Goal: Navigation & Orientation: Find specific page/section

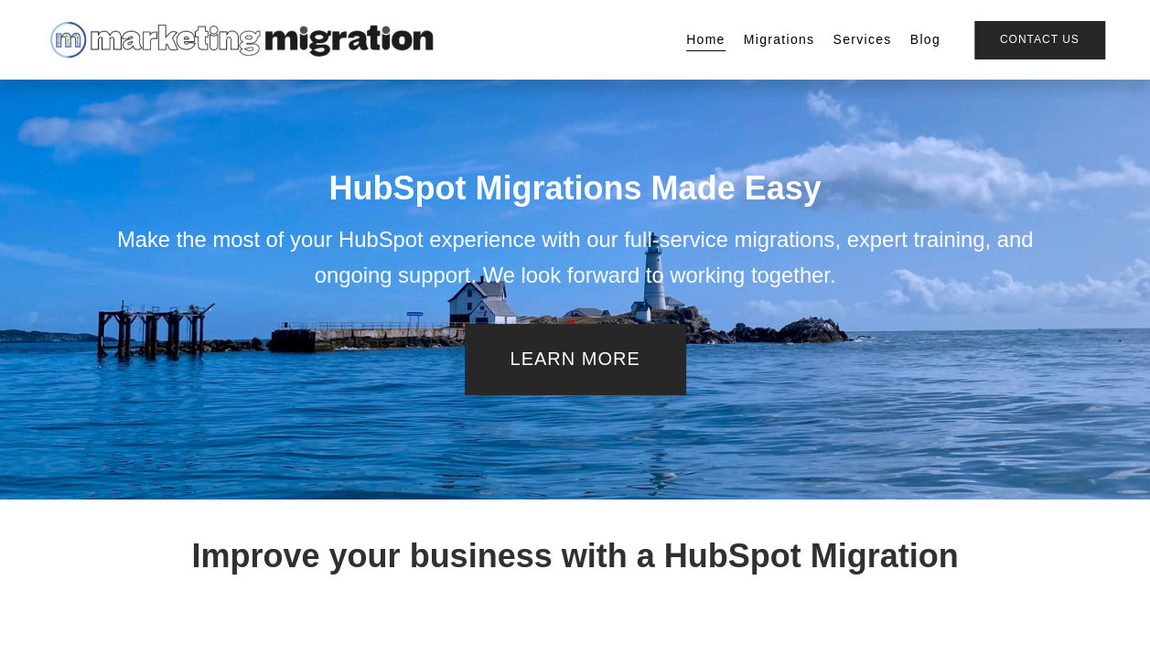
click at [866, 37] on link "Services" at bounding box center [861, 40] width 59 height 26
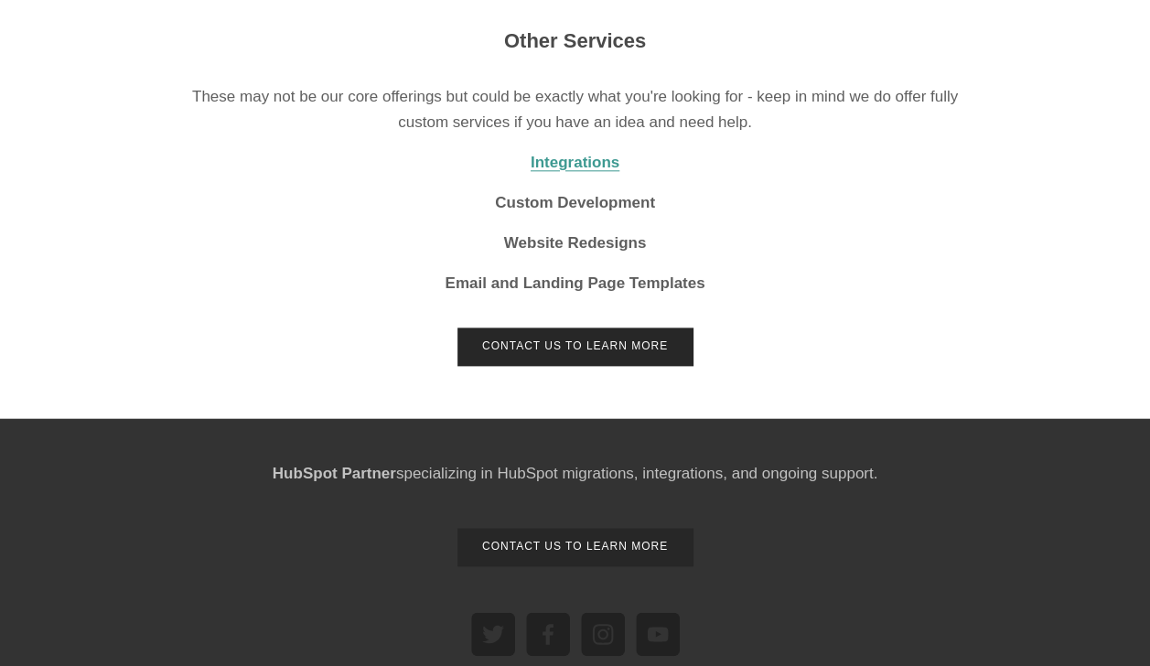
scroll to position [966, 0]
